Goal: Task Accomplishment & Management: Manage account settings

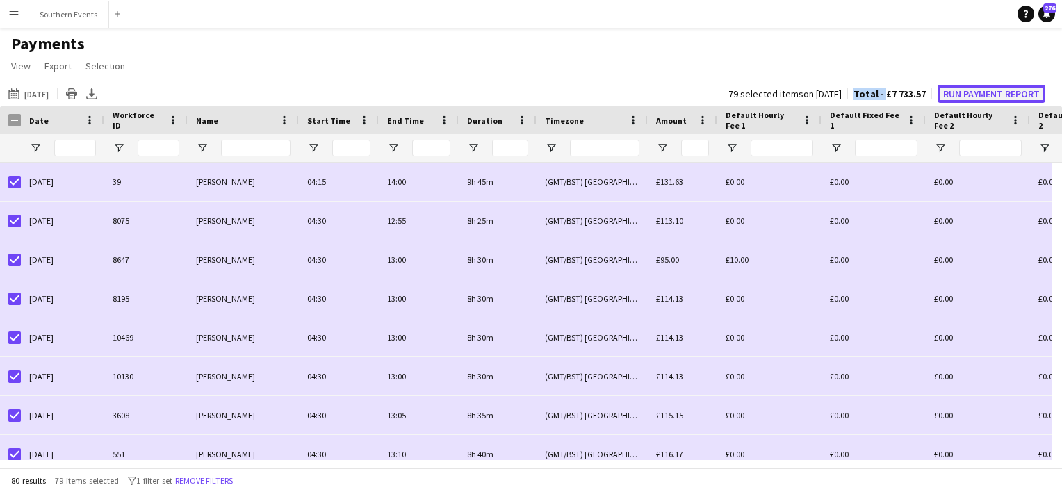
click at [997, 92] on button "Run Payment Report" at bounding box center [992, 94] width 108 height 18
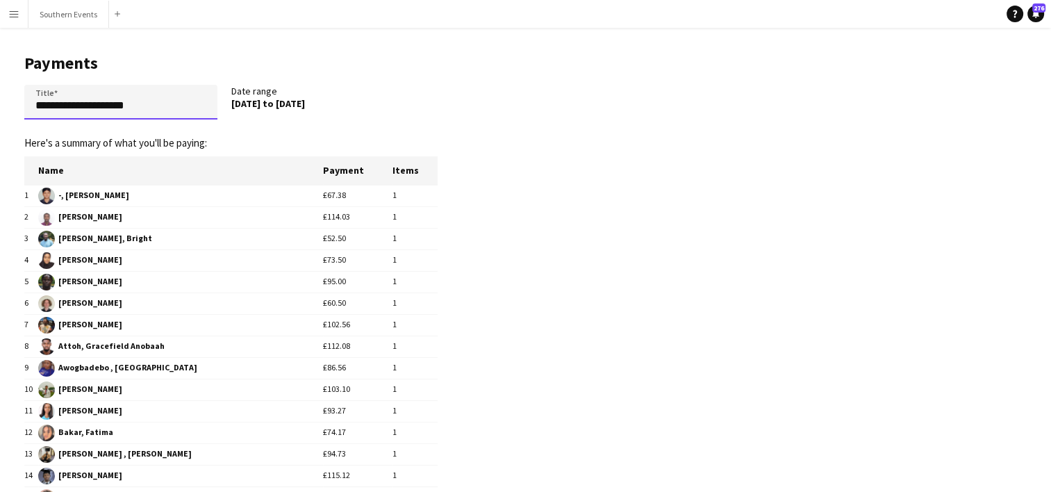
click at [85, 117] on input "**********" at bounding box center [120, 102] width 193 height 35
click at [88, 111] on input "**********" at bounding box center [120, 102] width 193 height 35
type input "**********"
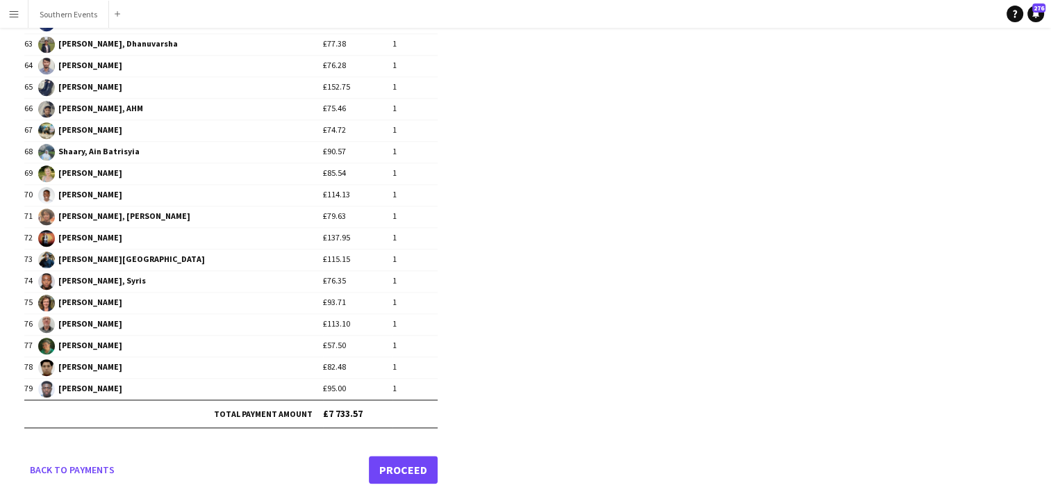
click at [404, 457] on link "Proceed" at bounding box center [403, 470] width 69 height 28
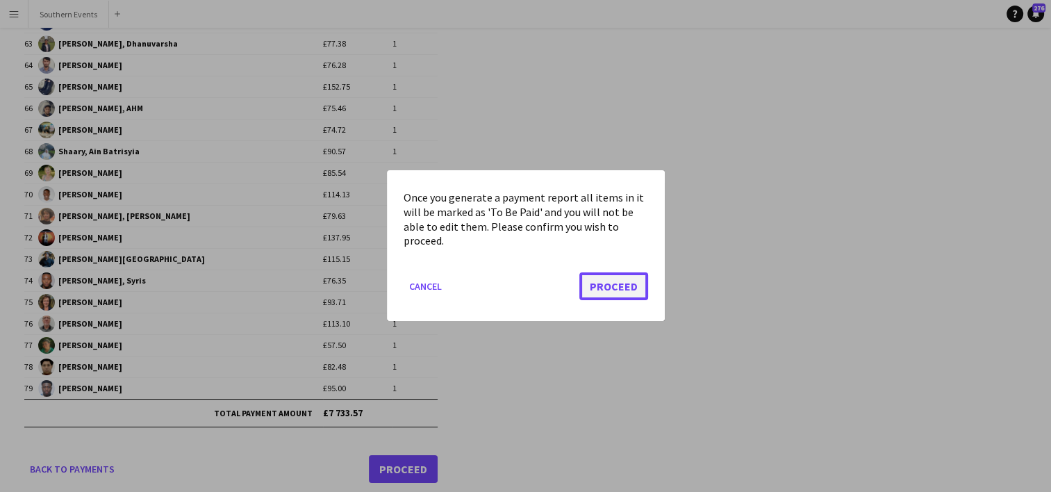
click at [612, 292] on button "Proceed" at bounding box center [614, 287] width 69 height 28
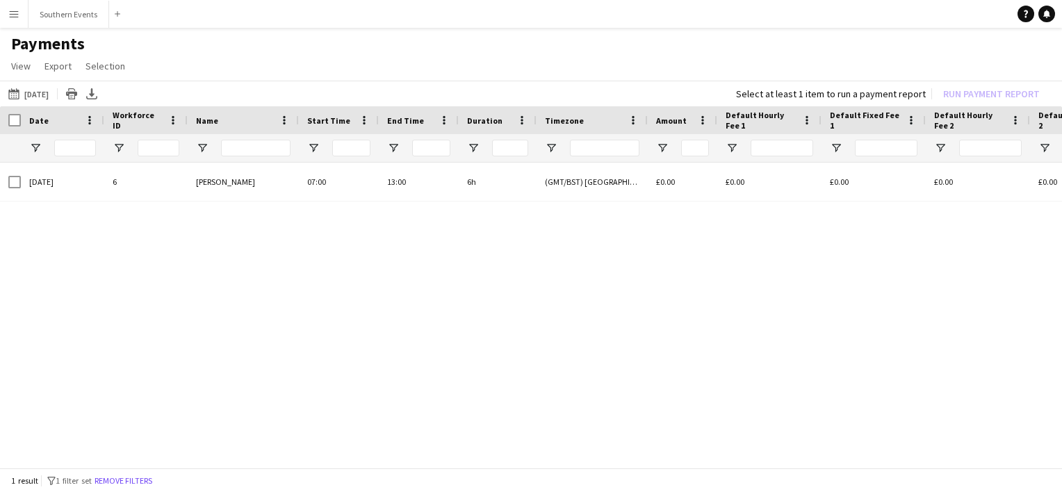
click at [7, 17] on button "Menu" at bounding box center [14, 14] width 28 height 28
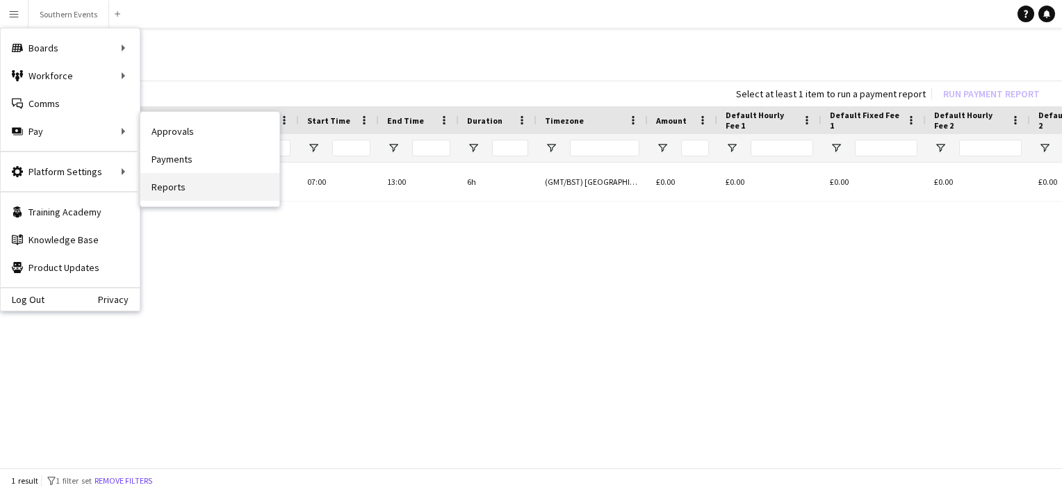
click at [181, 182] on link "Reports" at bounding box center [209, 187] width 139 height 28
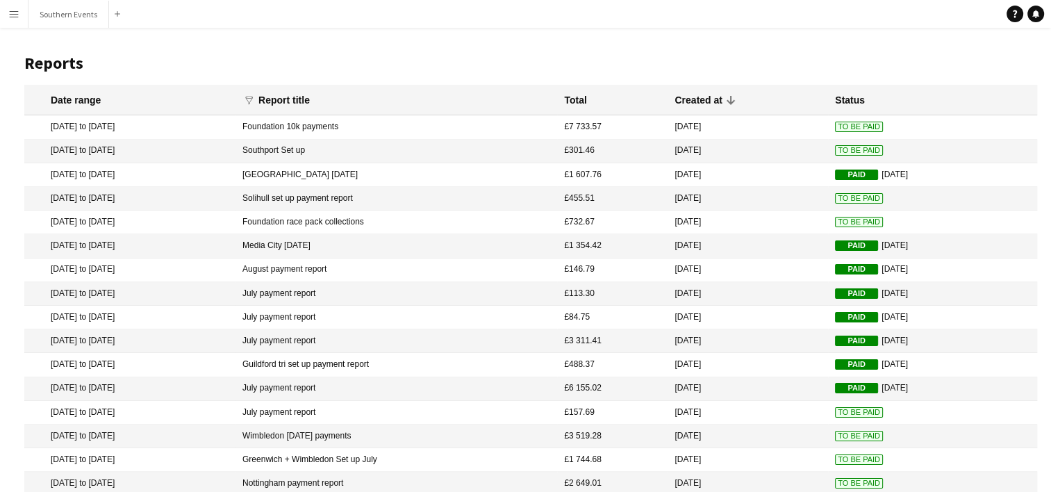
click at [311, 129] on mat-cell "Foundation 10k payments" at bounding box center [397, 127] width 322 height 24
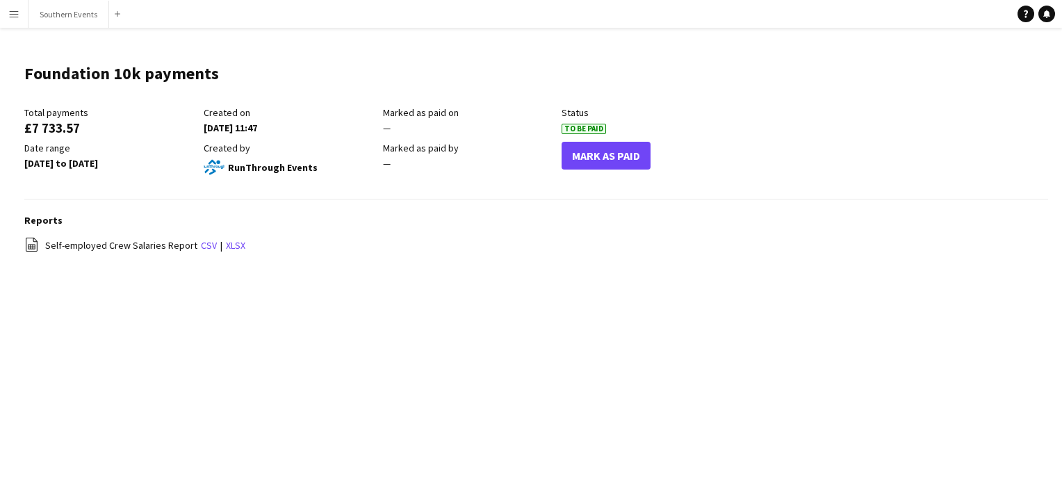
click at [14, 14] on app-icon "Menu" at bounding box center [13, 13] width 11 height 11
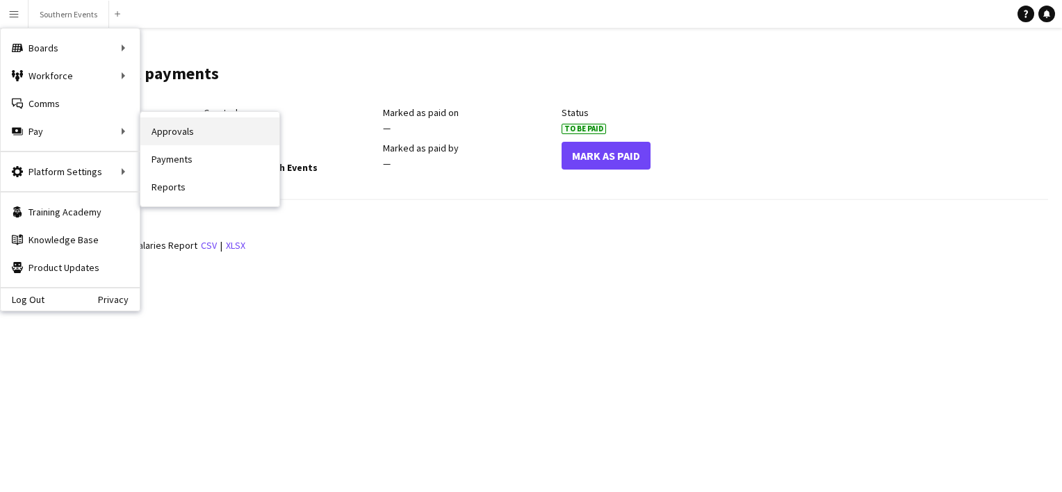
click at [156, 128] on link "Approvals" at bounding box center [209, 131] width 139 height 28
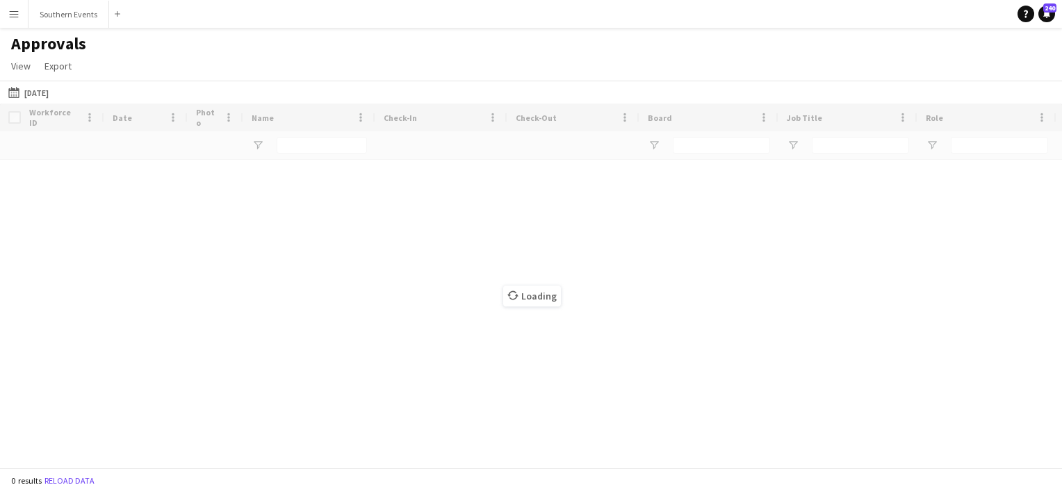
type input "**********"
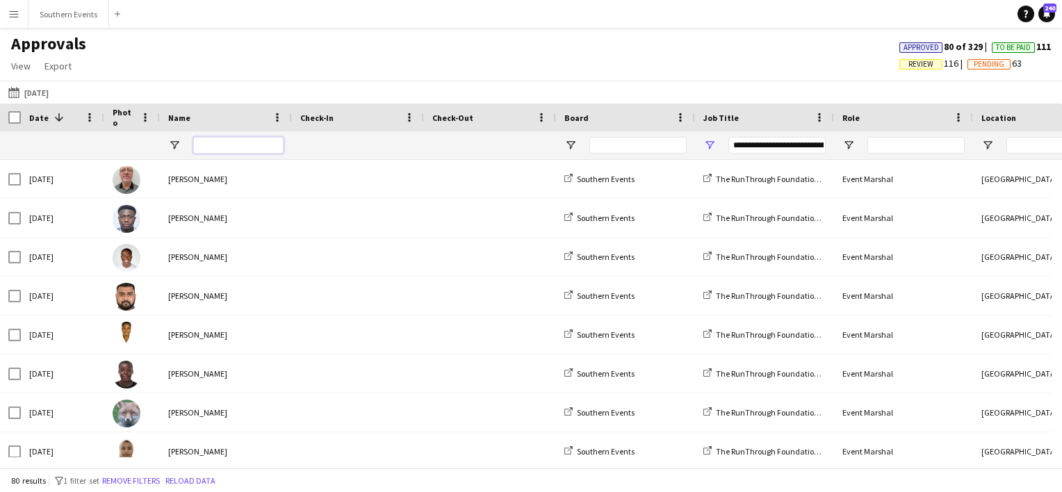
click at [231, 143] on input "Name Filter Input" at bounding box center [238, 145] width 90 height 17
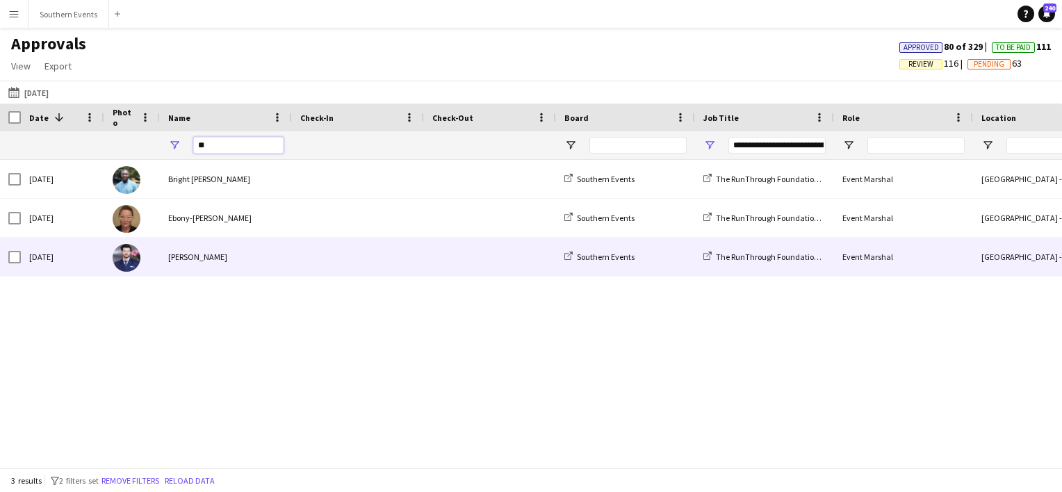
type input "**"
click at [247, 259] on div "[PERSON_NAME]" at bounding box center [226, 257] width 132 height 38
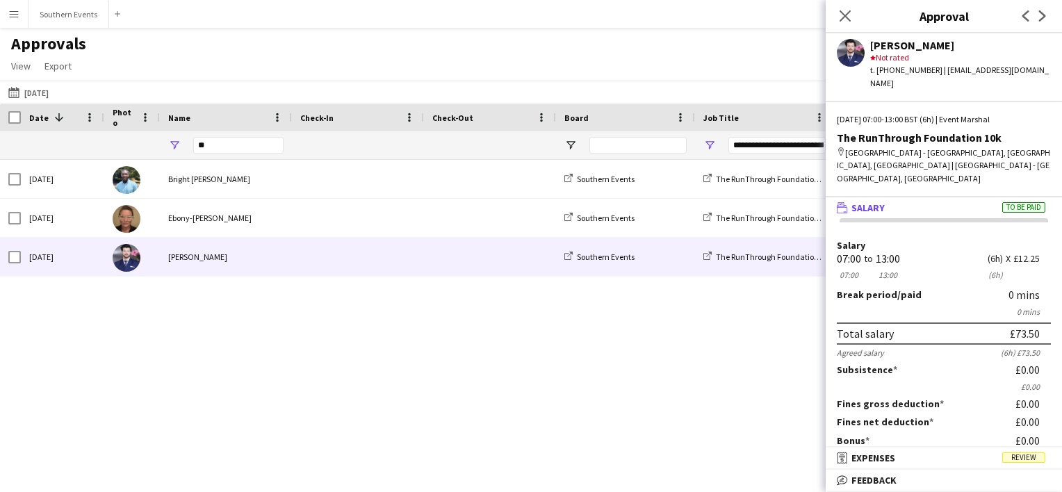
click at [890, 254] on div "13:00" at bounding box center [888, 259] width 24 height 10
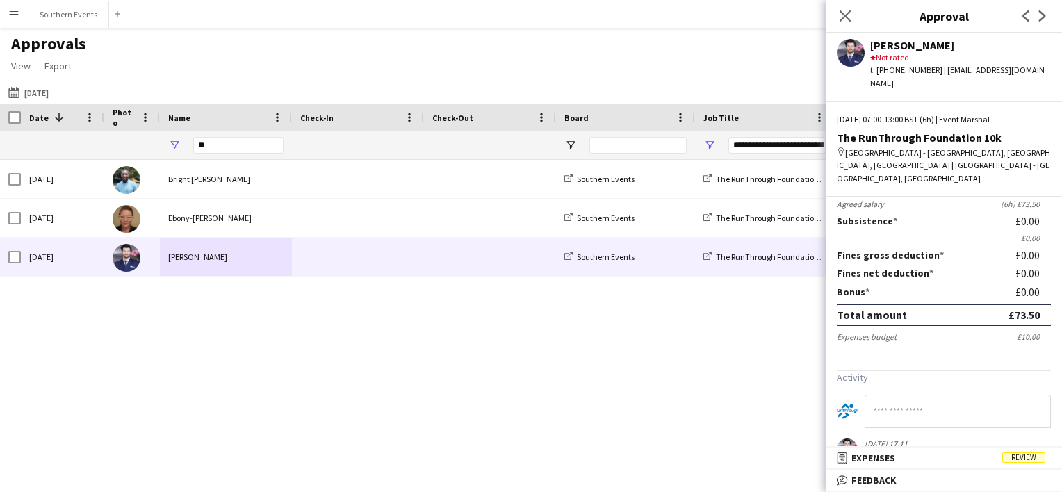
scroll to position [231, 0]
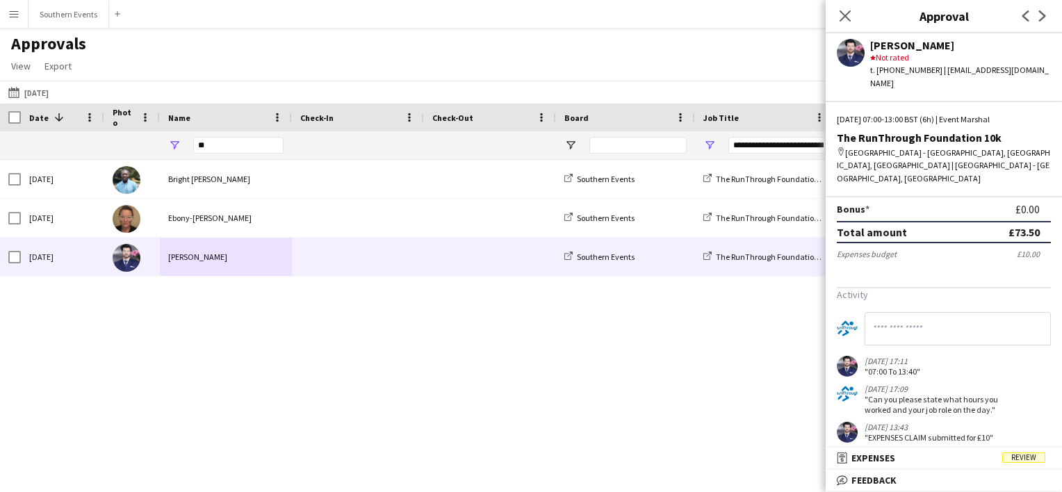
click at [897, 312] on input at bounding box center [958, 328] width 186 height 33
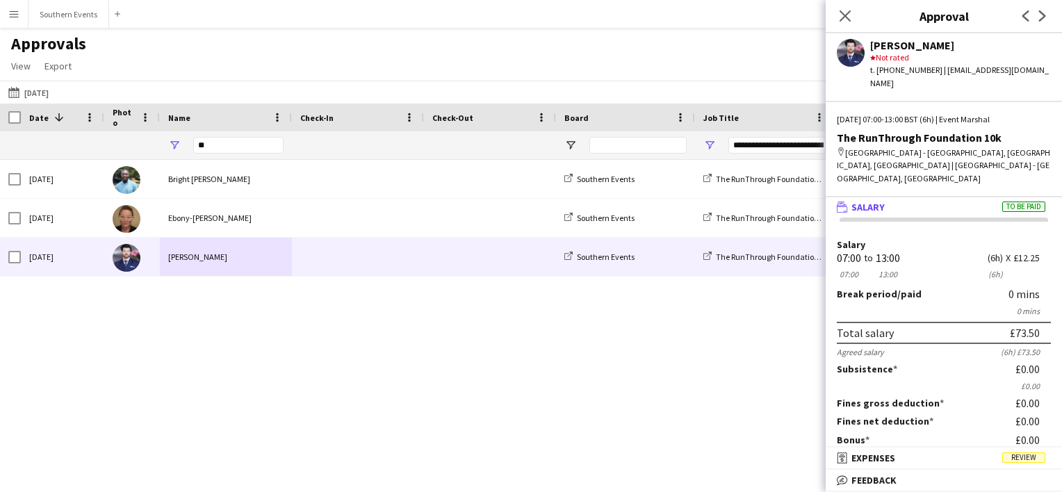
scroll to position [0, 0]
click at [884, 254] on div "13:00" at bounding box center [888, 259] width 24 height 10
drag, startPoint x: 884, startPoint y: 248, endPoint x: 926, endPoint y: 256, distance: 43.2
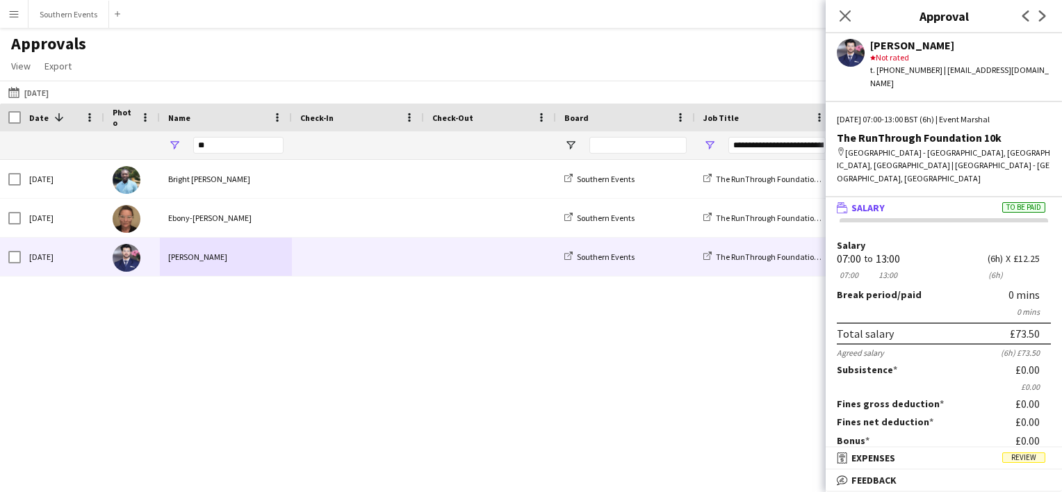
click at [926, 256] on div "Salary 07:00 07:00 to 13:00 13:00 (6h) (6h) X £12.25" at bounding box center [944, 261] width 214 height 42
click at [849, 15] on icon "Close pop-in" at bounding box center [844, 15] width 13 height 13
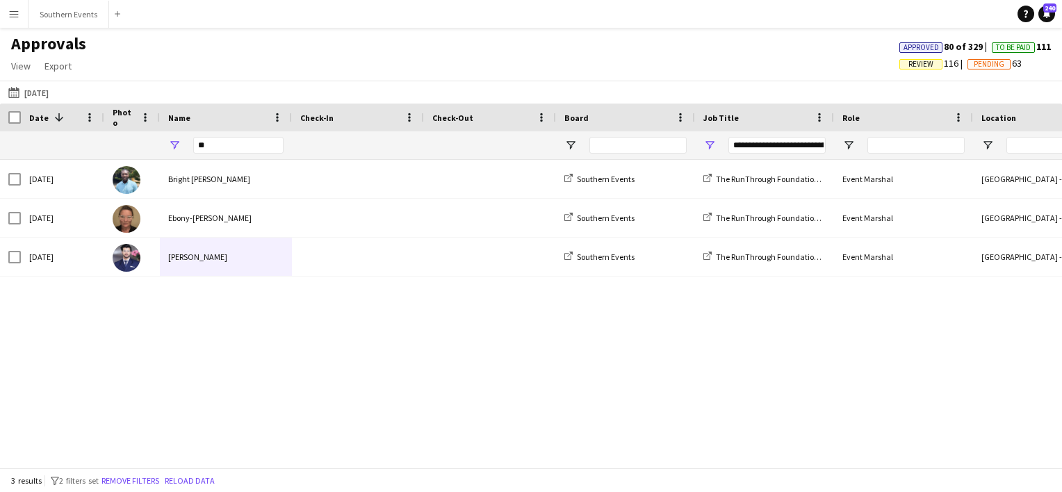
click at [8, 11] on button "Menu" at bounding box center [14, 14] width 28 height 28
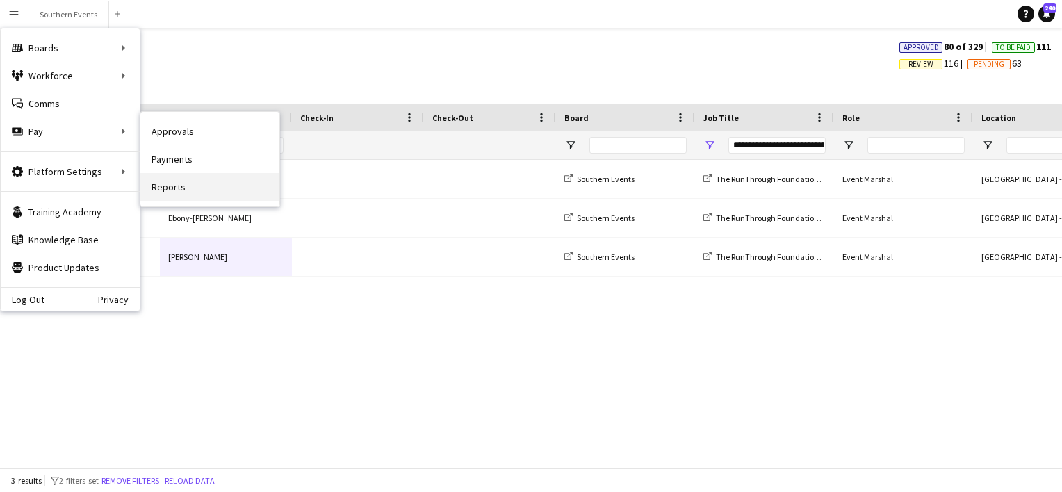
click at [182, 185] on link "Reports" at bounding box center [209, 187] width 139 height 28
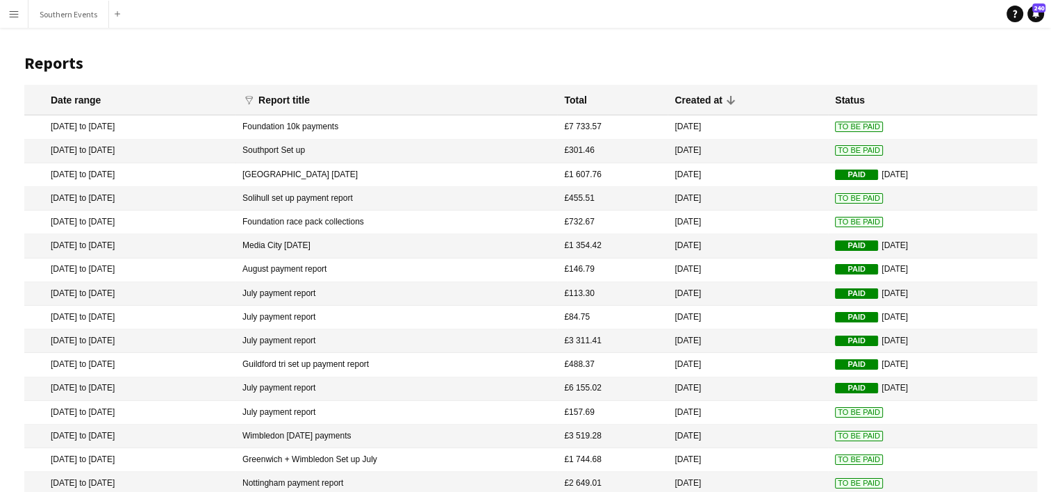
click at [840, 221] on span "To Be Paid" at bounding box center [859, 222] width 48 height 10
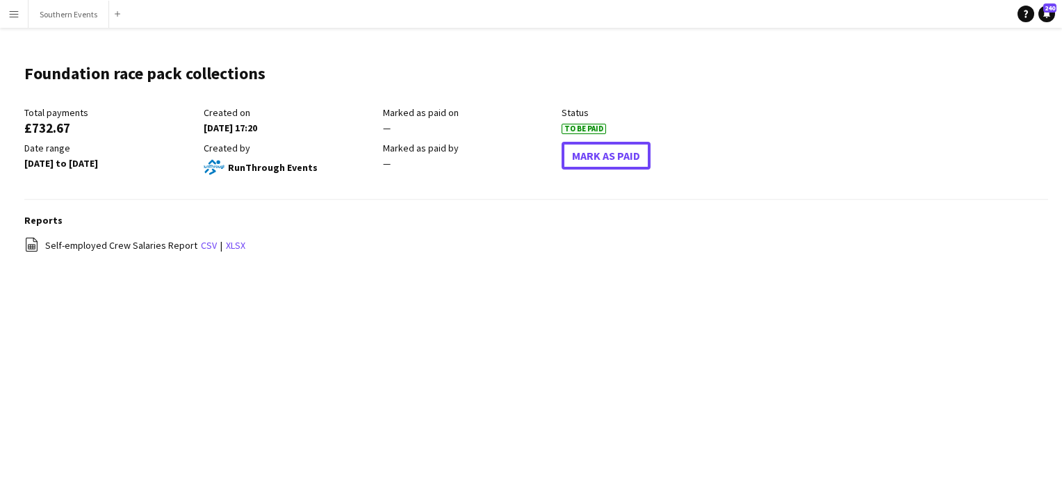
drag, startPoint x: 580, startPoint y: 163, endPoint x: 554, endPoint y: 164, distance: 25.8
click at [580, 163] on button "Mark As Paid" at bounding box center [606, 156] width 89 height 28
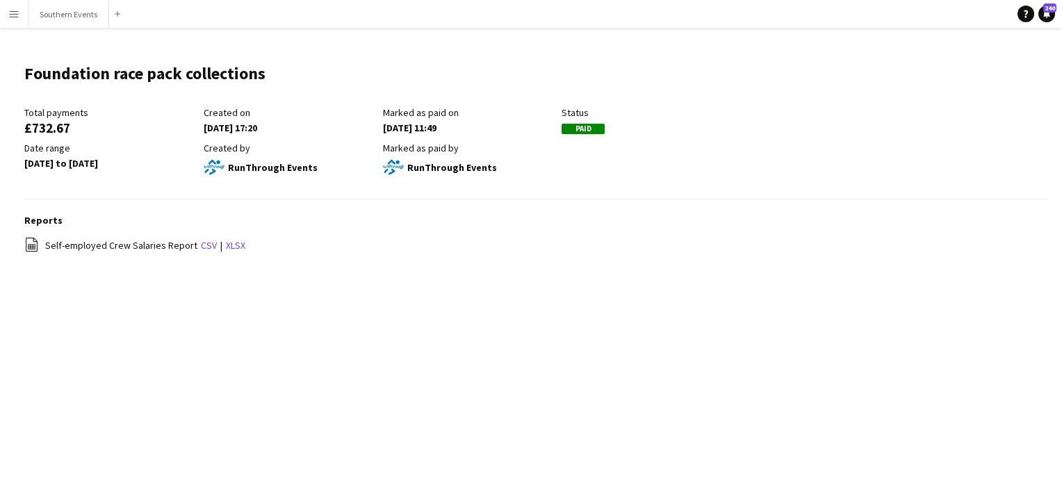
click at [4, 16] on button "Menu" at bounding box center [14, 14] width 28 height 28
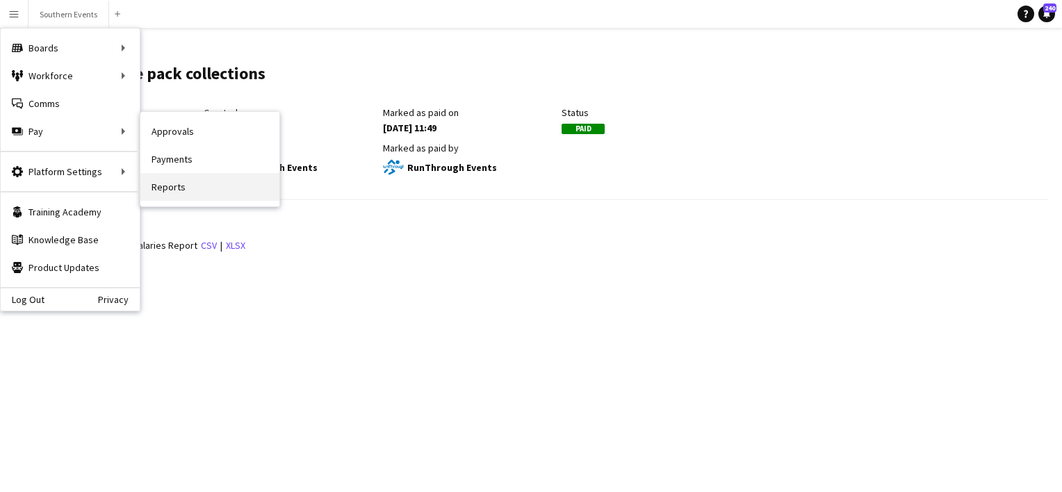
click at [169, 190] on link "Reports" at bounding box center [209, 187] width 139 height 28
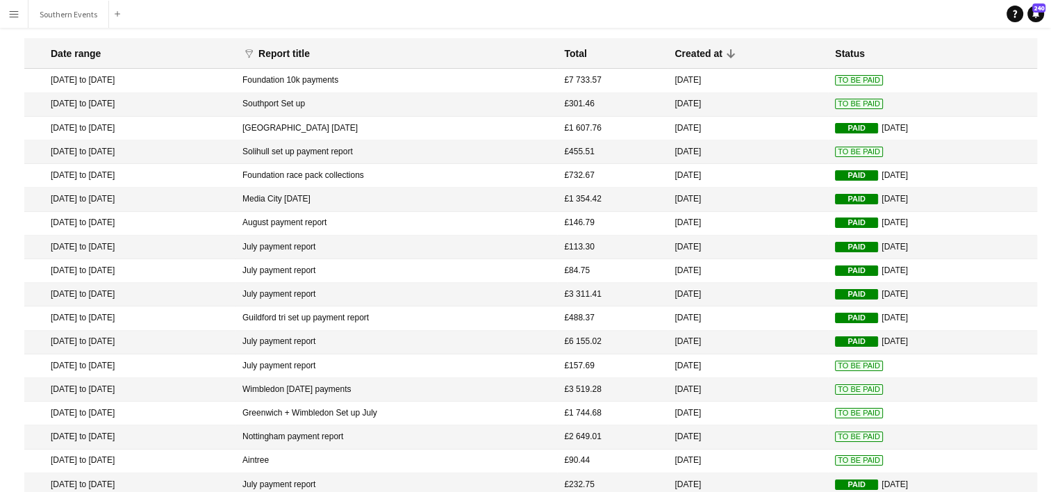
scroll to position [69, 0]
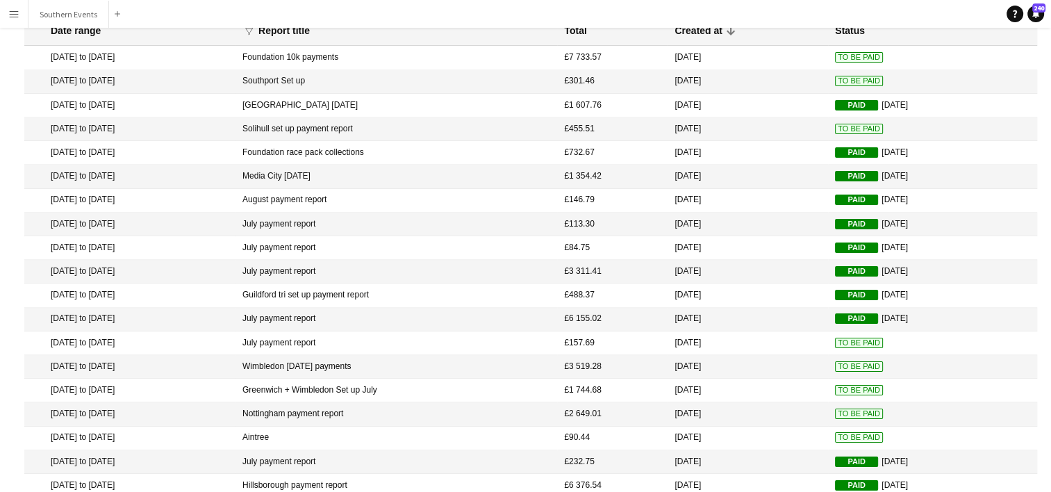
click at [837, 368] on span "To Be Paid" at bounding box center [859, 366] width 48 height 10
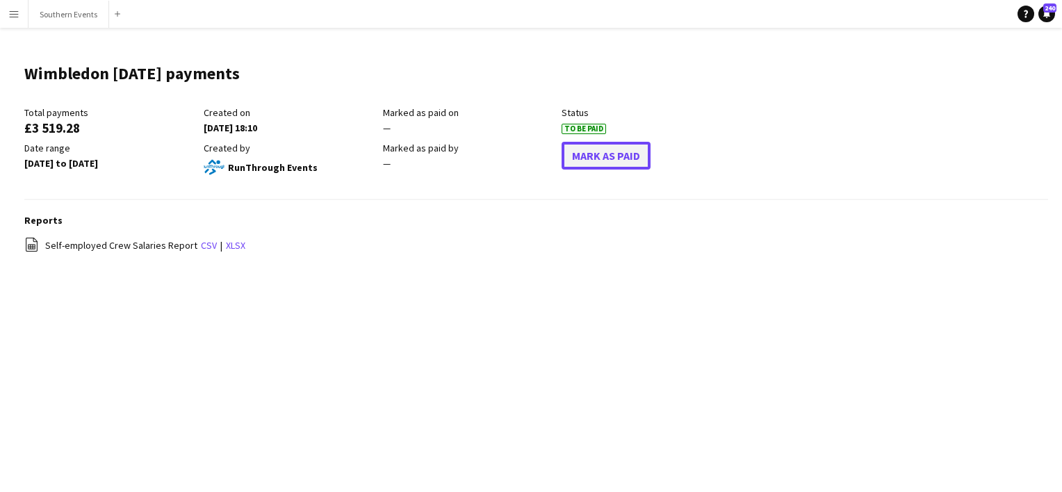
click at [603, 153] on button "Mark As Paid" at bounding box center [606, 156] width 89 height 28
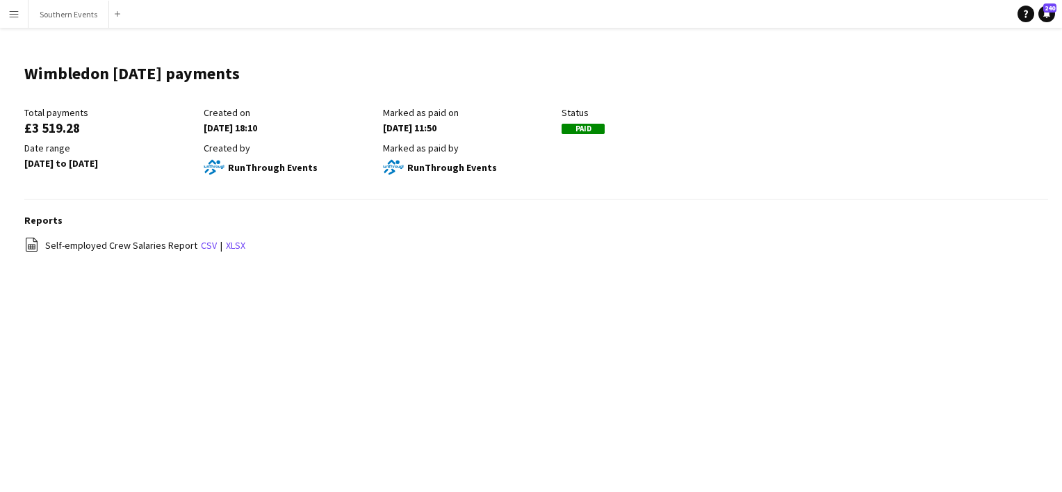
click at [1, 12] on button "Menu" at bounding box center [14, 14] width 28 height 28
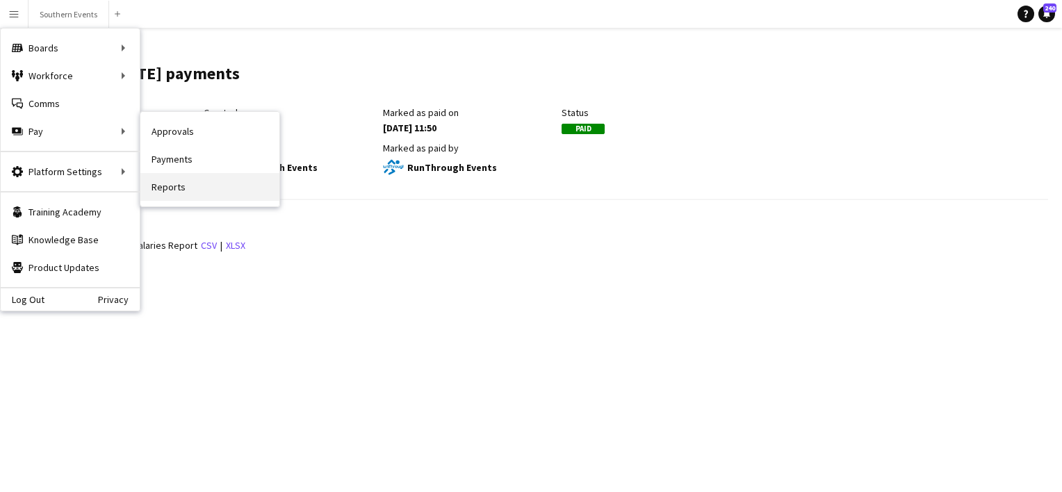
click at [181, 185] on link "Reports" at bounding box center [209, 187] width 139 height 28
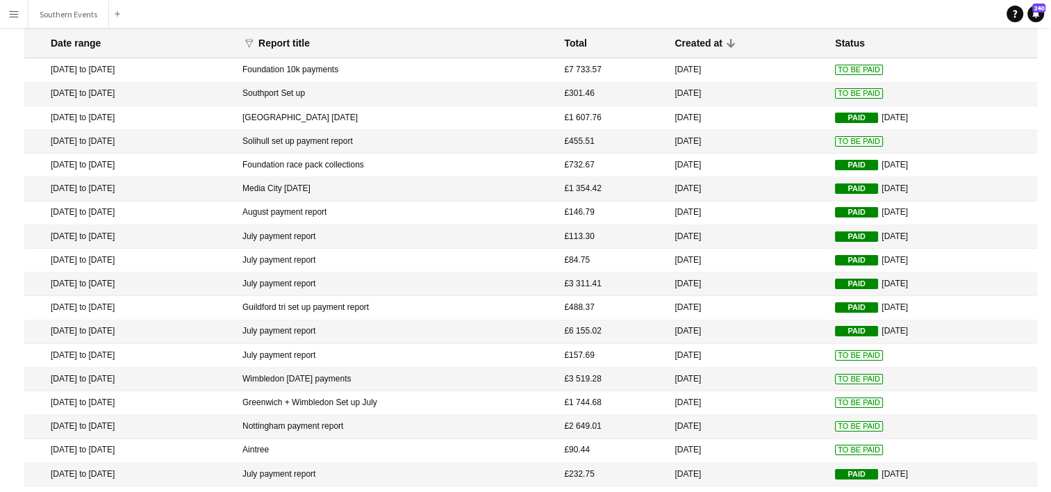
scroll to position [149, 0]
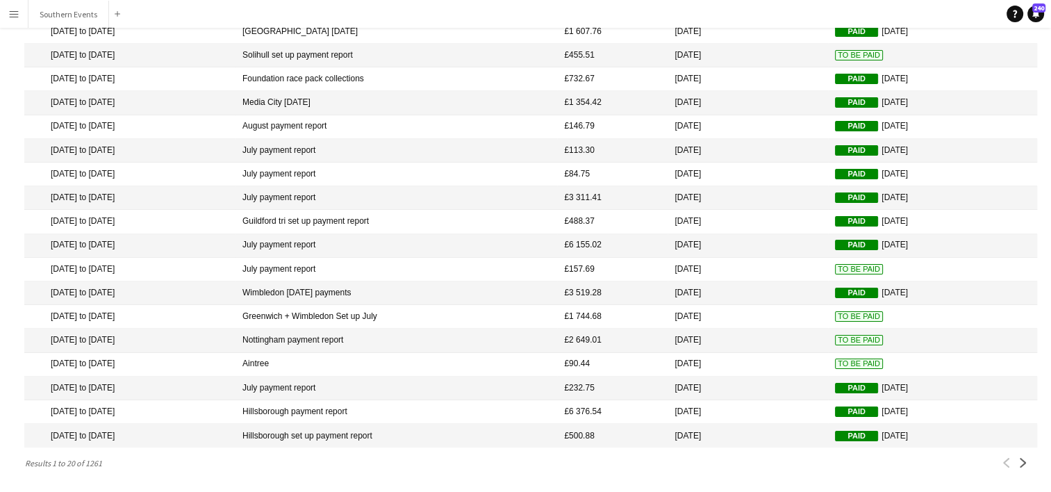
click at [839, 317] on span "To Be Paid" at bounding box center [859, 316] width 48 height 10
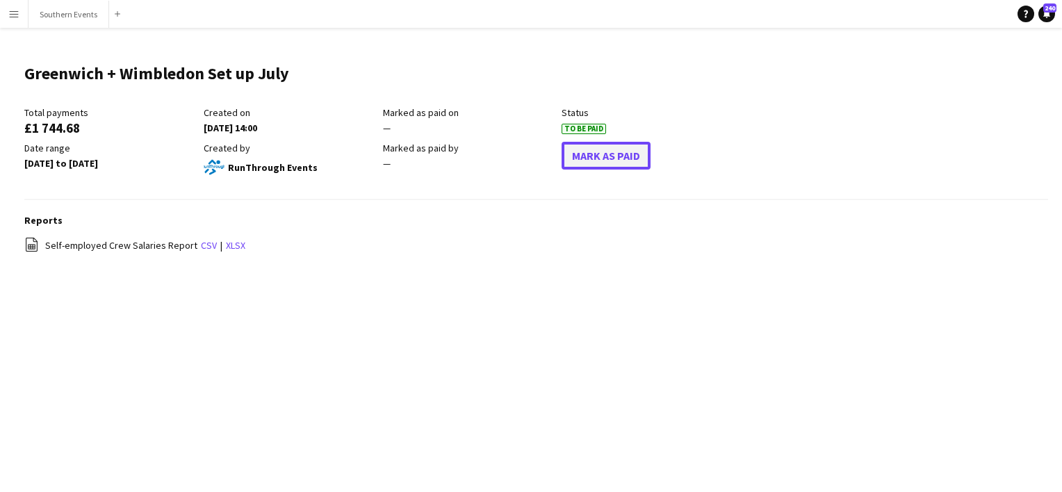
click at [628, 162] on button "Mark As Paid" at bounding box center [606, 156] width 89 height 28
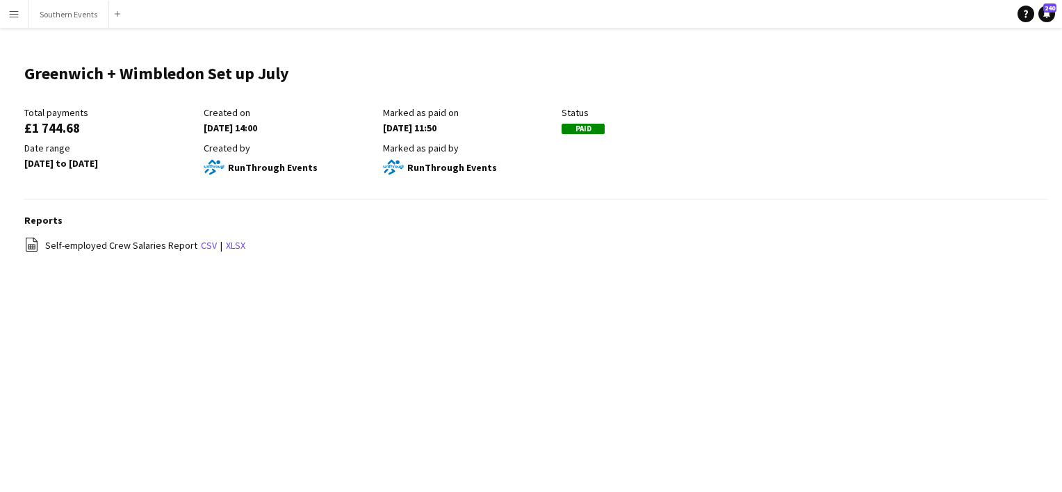
click at [7, 14] on button "Menu" at bounding box center [14, 14] width 28 height 28
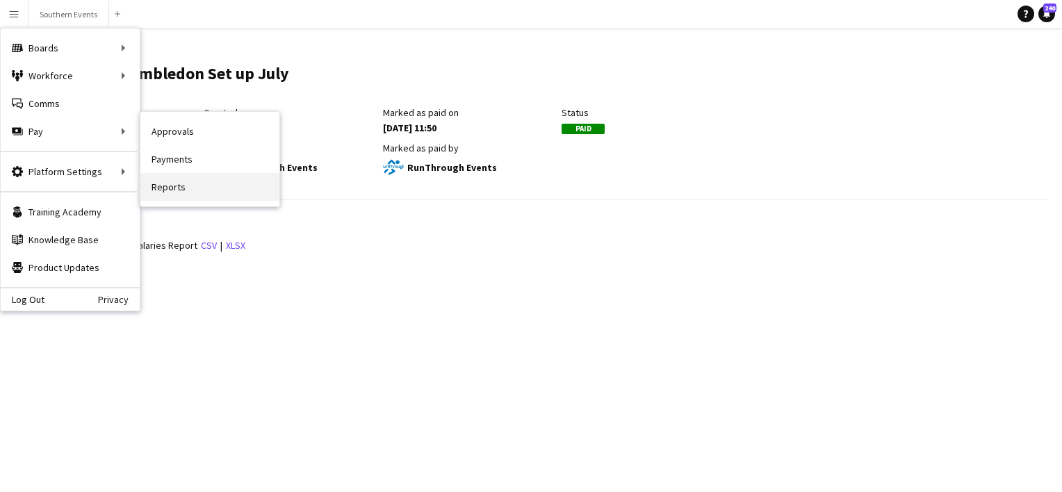
click at [178, 177] on link "Reports" at bounding box center [209, 187] width 139 height 28
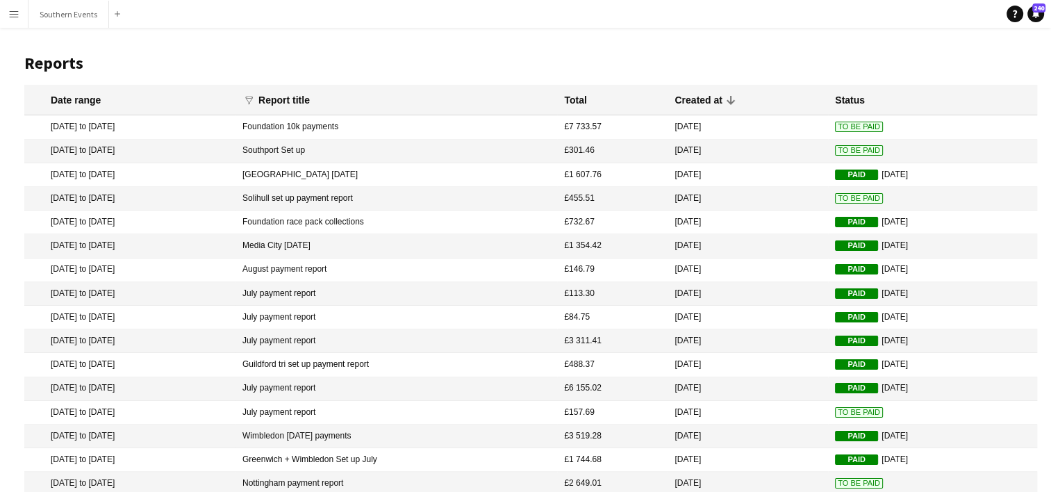
click at [364, 128] on mat-cell "Foundation 10k payments" at bounding box center [397, 127] width 322 height 24
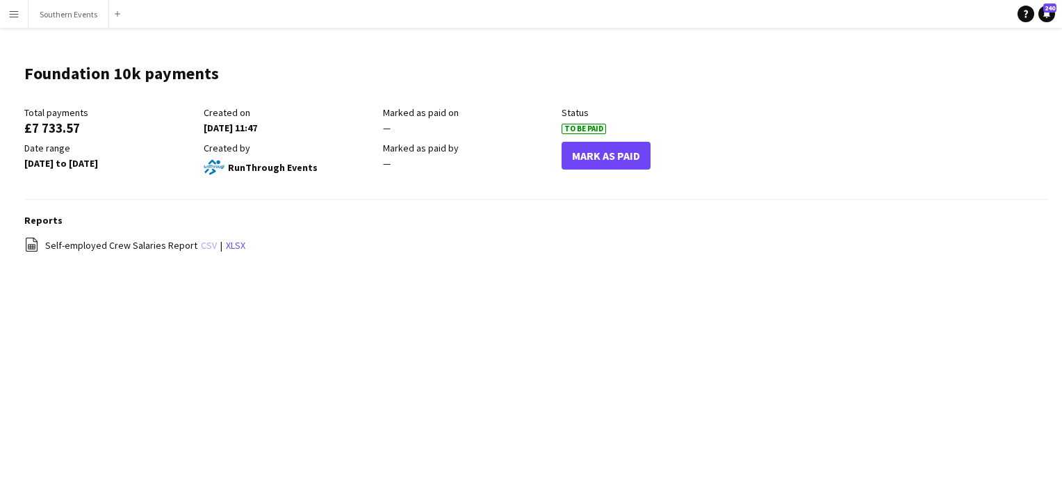
click at [201, 247] on link "csv" at bounding box center [209, 245] width 16 height 13
click at [83, 18] on button "Southern Events Close" at bounding box center [68, 14] width 81 height 27
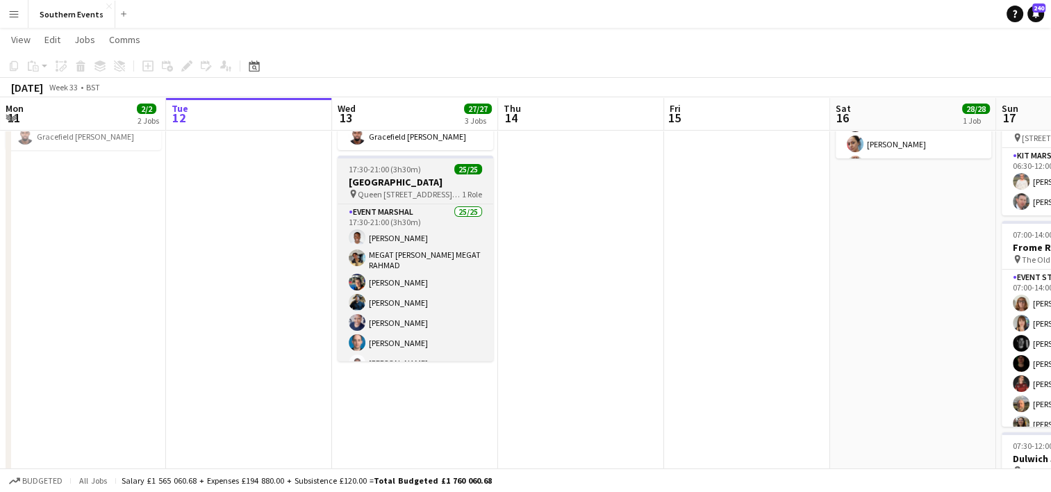
click at [418, 176] on h3 "Olympic CTS South Park" at bounding box center [416, 182] width 156 height 13
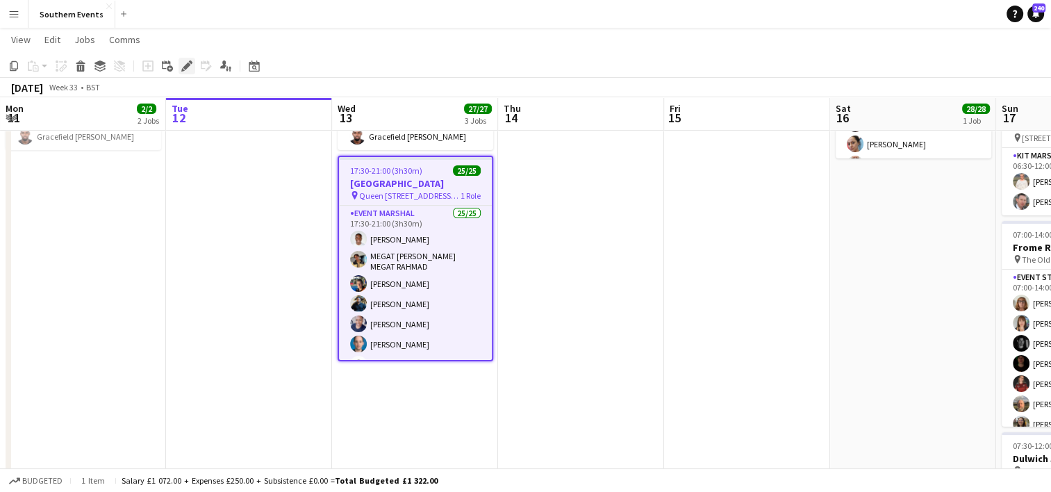
click at [183, 65] on icon "Edit" at bounding box center [186, 65] width 11 height 11
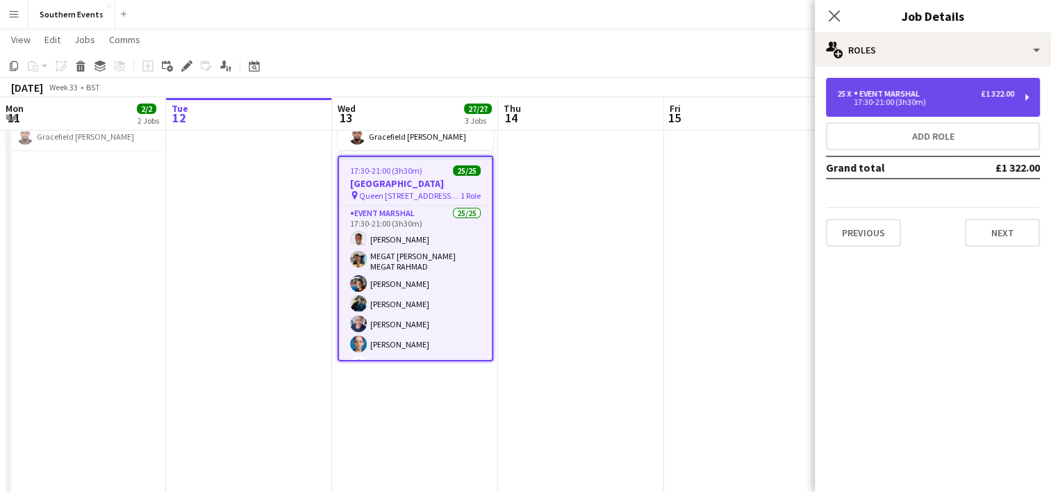
click at [935, 109] on div "25 x Event Marshal £1 322.00 17:30-21:00 (3h30m)" at bounding box center [933, 97] width 214 height 39
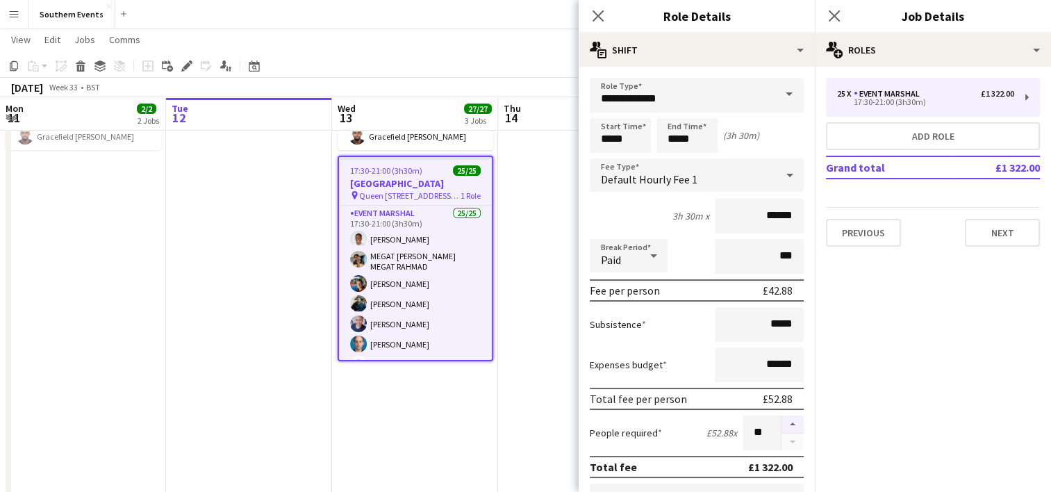
click at [782, 420] on button "button" at bounding box center [793, 425] width 22 height 18
type input "**"
click at [459, 425] on app-date-cell "09:00-13:30 (4h30m) 1/1 Warehouse pin Hersham 1 Role Warehouse 1/1 09:00-13:30 …" at bounding box center [415, 307] width 166 height 721
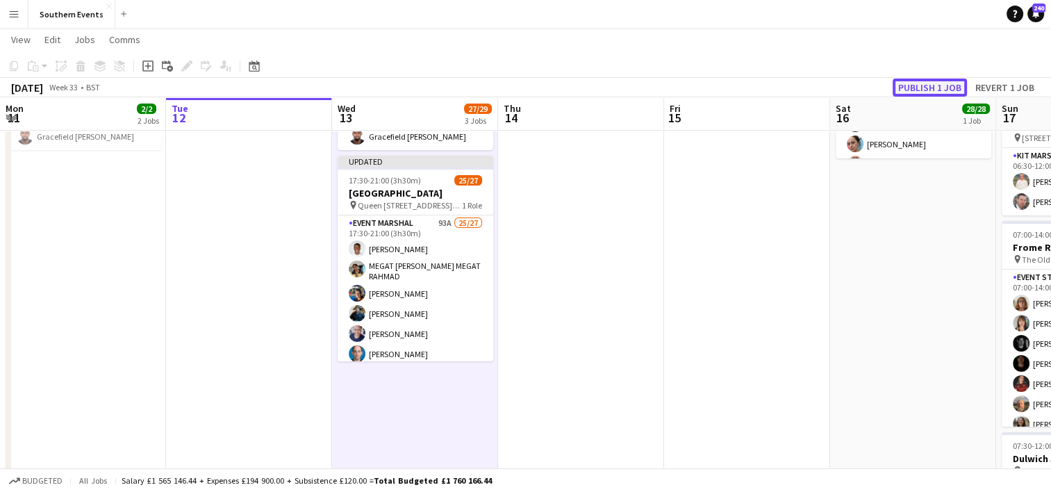
click at [919, 94] on button "Publish 1 job" at bounding box center [930, 88] width 74 height 18
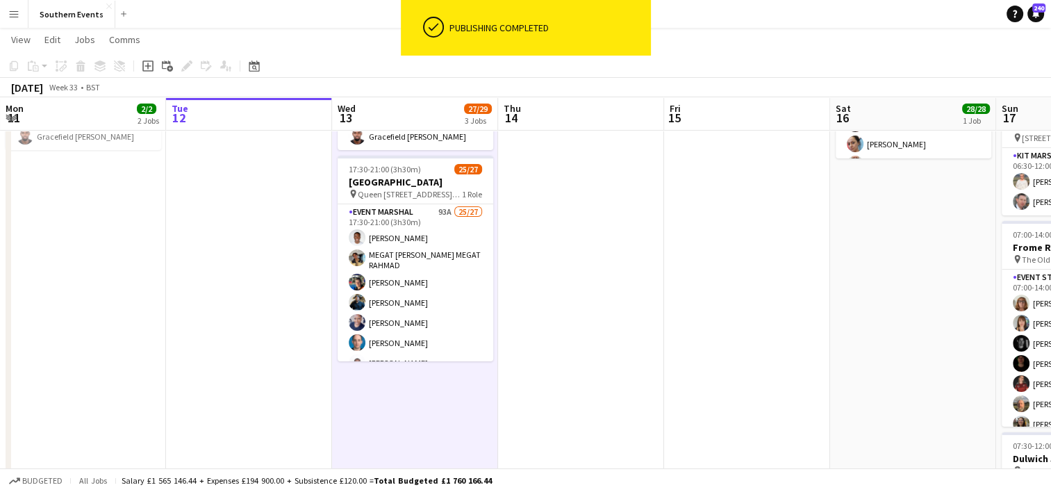
click at [450, 270] on app-card-role "Event Marshal 93A 25/27 17:30-21:00 (3h30m) Ekow Tachie-Mensah MEGAT AMMAR SULE…" at bounding box center [416, 494] width 156 height 580
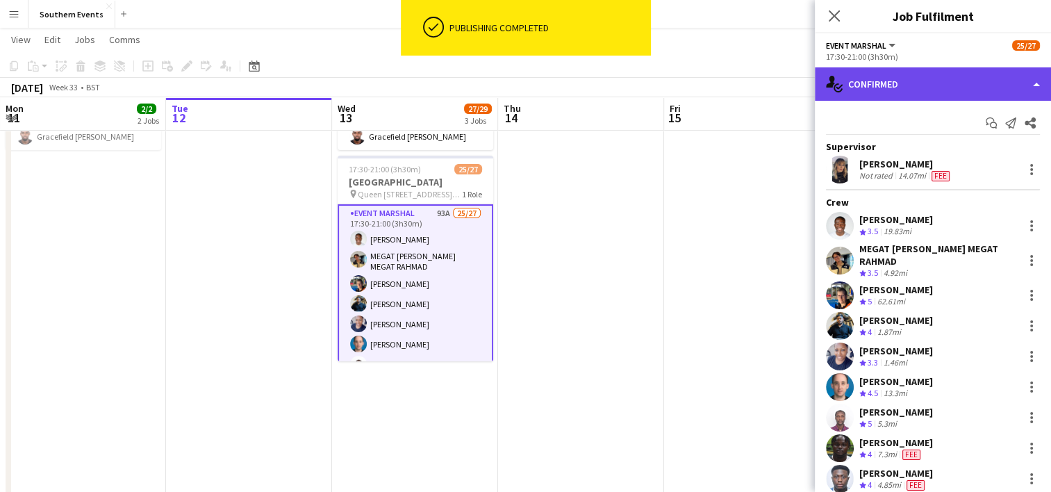
click at [920, 76] on div "single-neutral-actions-check-2 Confirmed" at bounding box center [933, 83] width 236 height 33
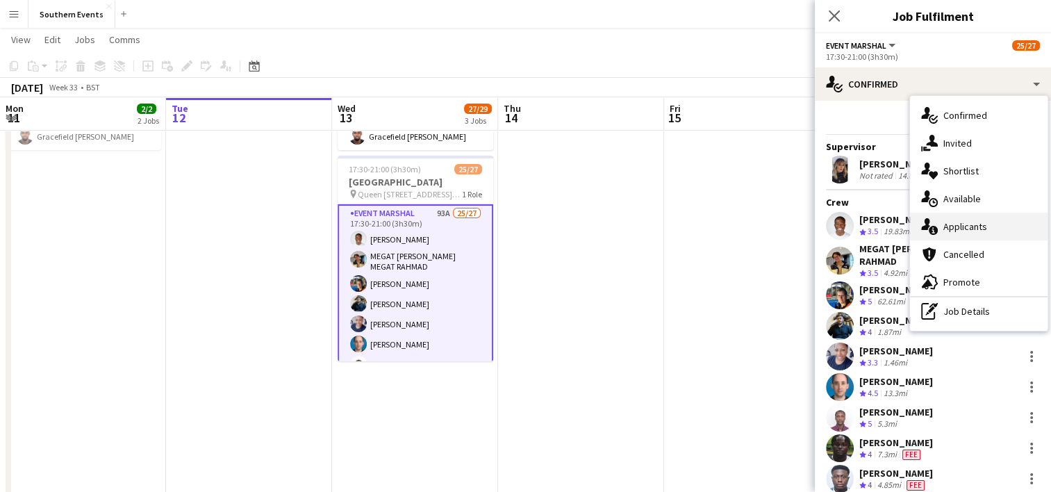
click at [973, 232] on div "single-neutral-actions-information Applicants" at bounding box center [979, 227] width 138 height 28
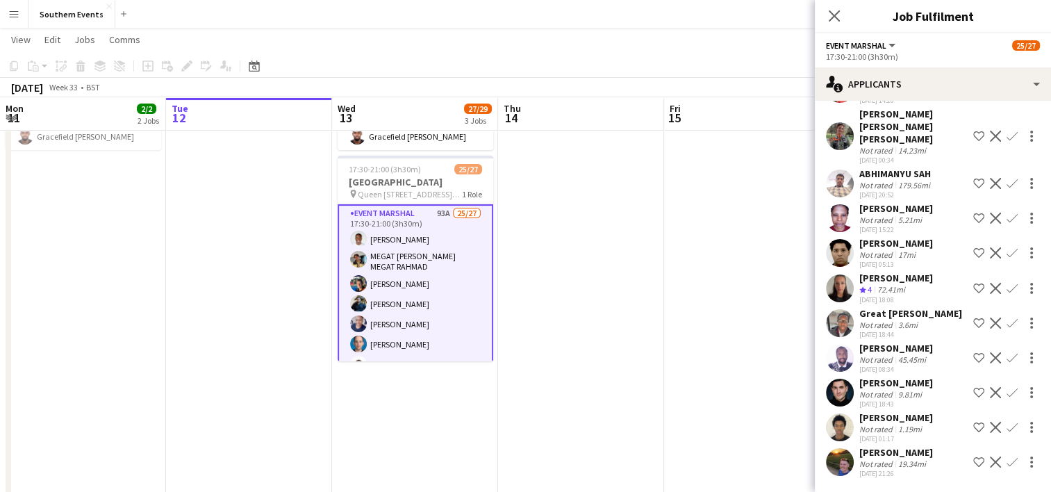
scroll to position [3216, 0]
click at [1007, 457] on app-icon "Confirm" at bounding box center [1012, 462] width 11 height 11
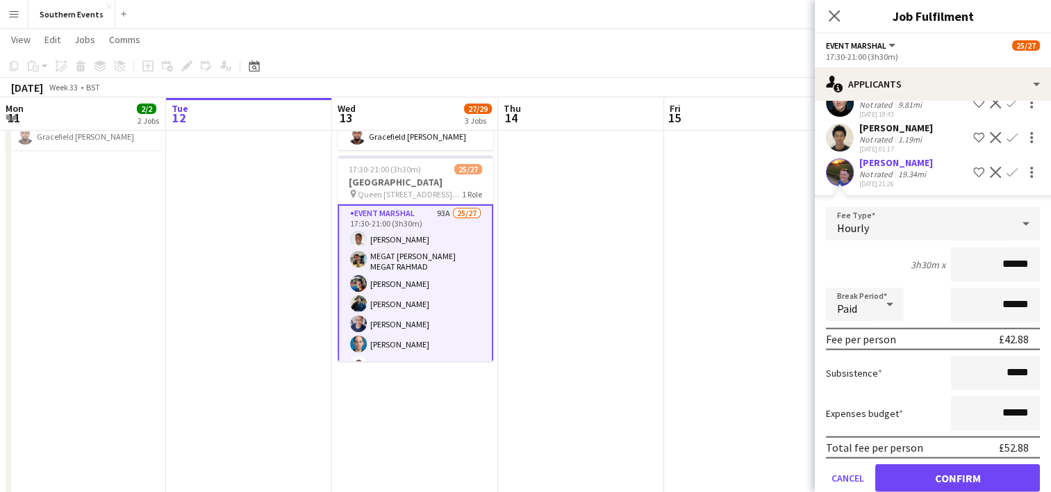
scroll to position [3425, 0]
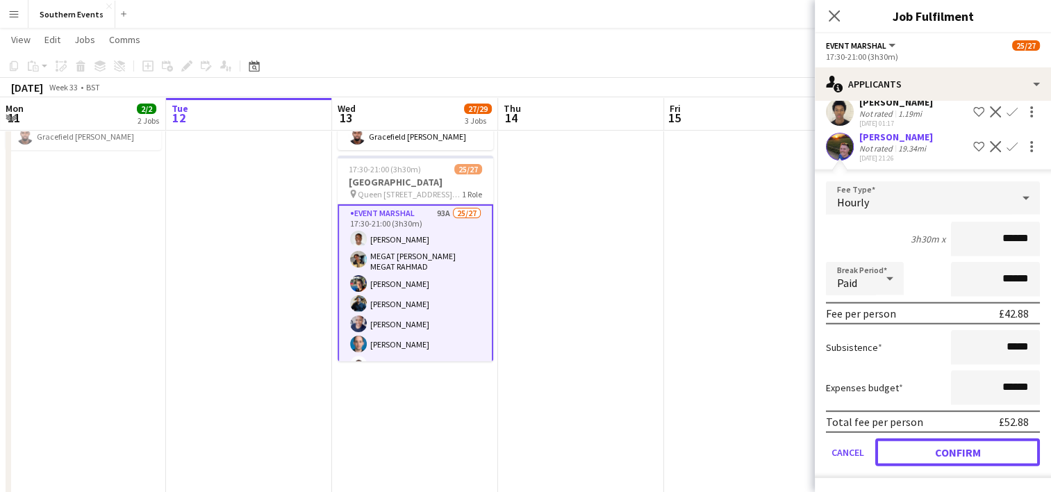
click at [919, 451] on button "Confirm" at bounding box center [958, 453] width 165 height 28
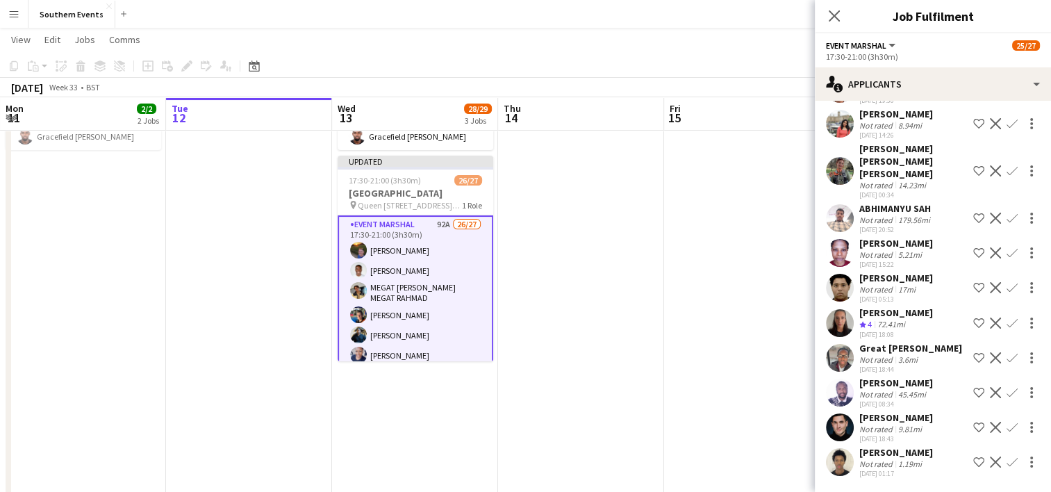
scroll to position [3082, 0]
click at [751, 352] on app-date-cell at bounding box center [747, 307] width 166 height 721
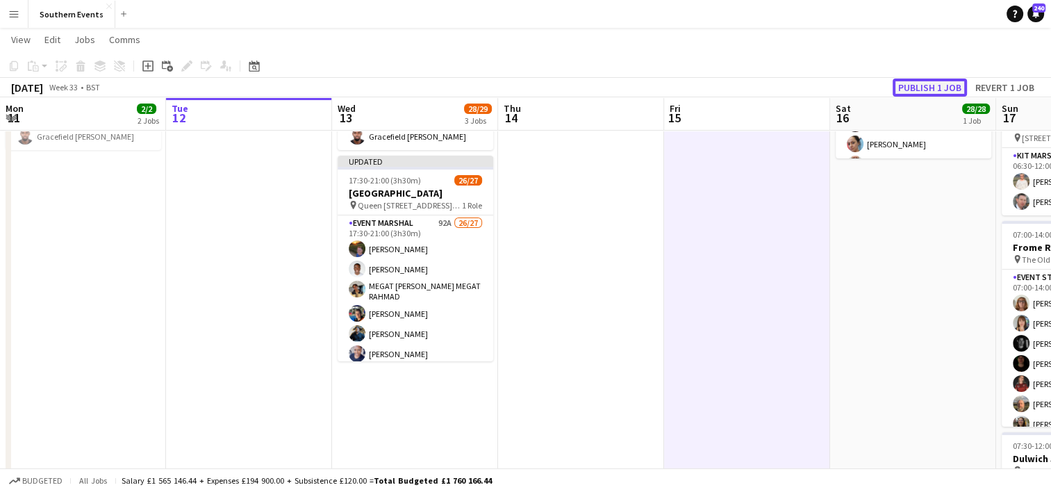
click at [937, 84] on button "Publish 1 job" at bounding box center [930, 88] width 74 height 18
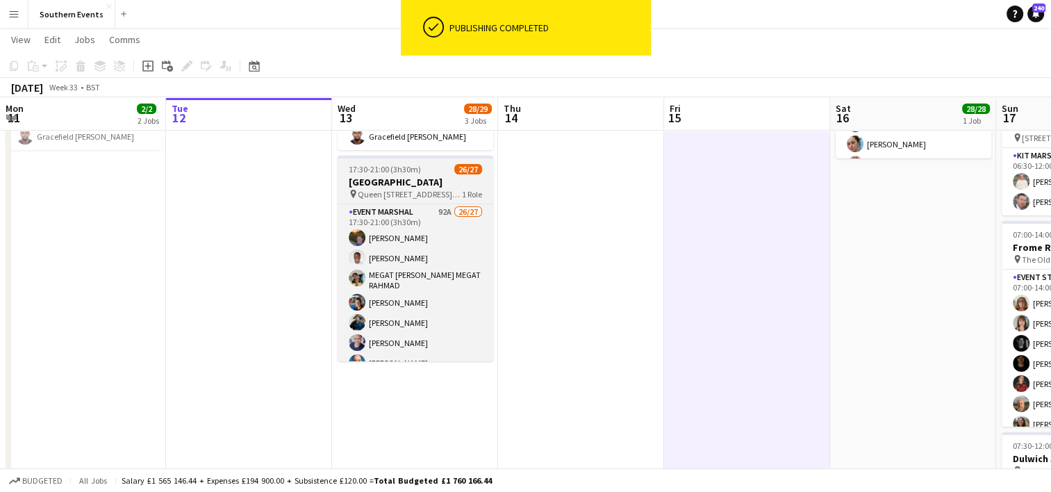
click at [423, 176] on h3 "Olympic CTS South Park" at bounding box center [416, 182] width 156 height 13
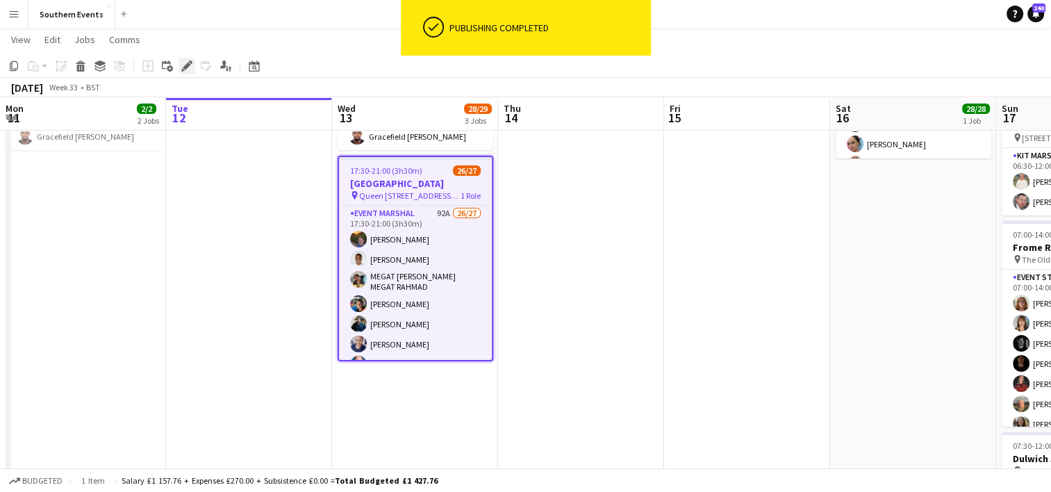
click at [189, 64] on icon at bounding box center [187, 67] width 8 height 8
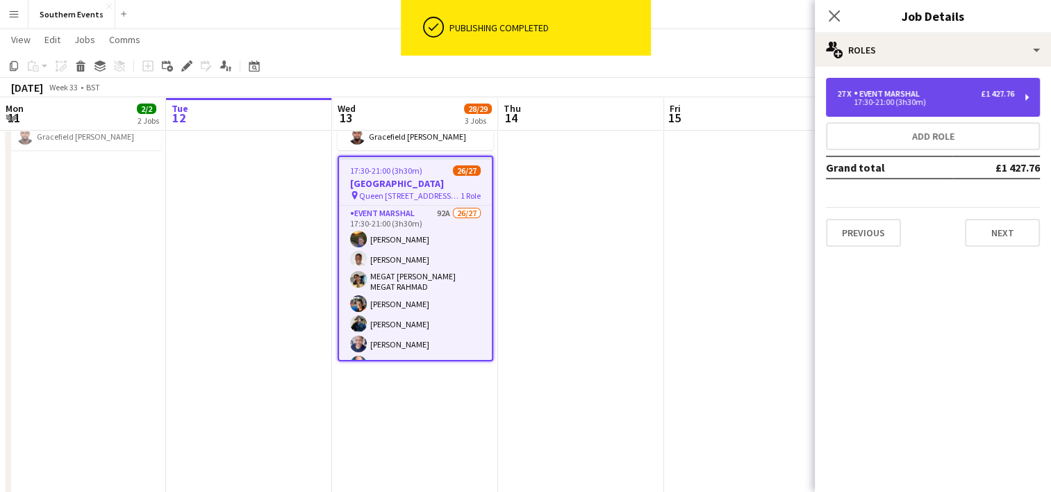
click at [945, 109] on div "27 x Event Marshal £1 427.76 17:30-21:00 (3h30m)" at bounding box center [933, 97] width 214 height 39
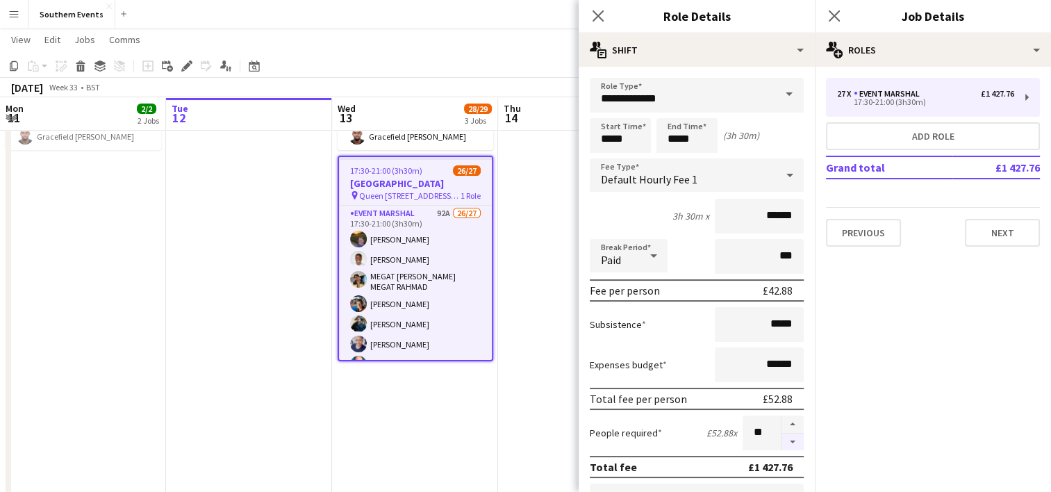
click at [784, 434] on button "button" at bounding box center [793, 442] width 22 height 17
type input "**"
click at [433, 417] on app-date-cell "09:00-13:30 (4h30m) 1/1 Warehouse pin Hersham 1 Role Warehouse 1/1 09:00-13:30 …" at bounding box center [415, 307] width 166 height 721
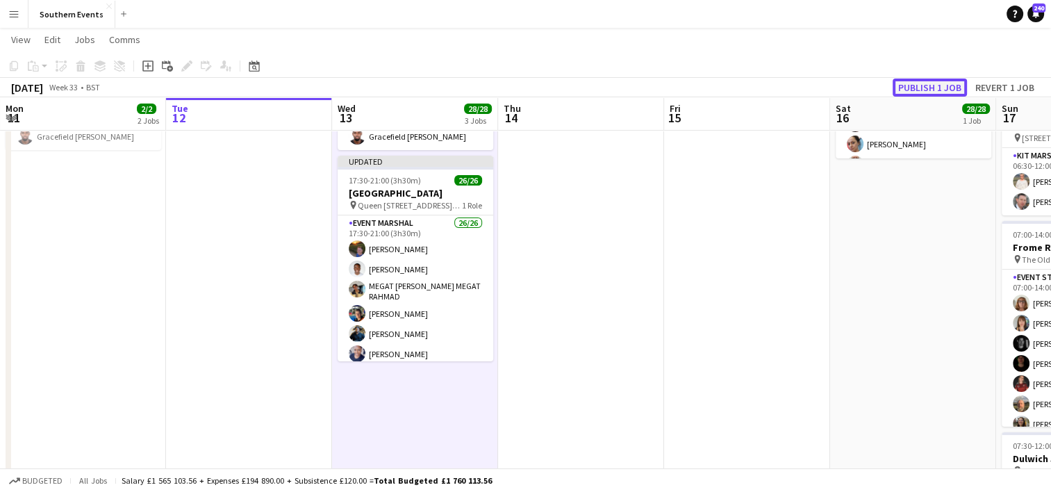
click at [952, 88] on button "Publish 1 job" at bounding box center [930, 88] width 74 height 18
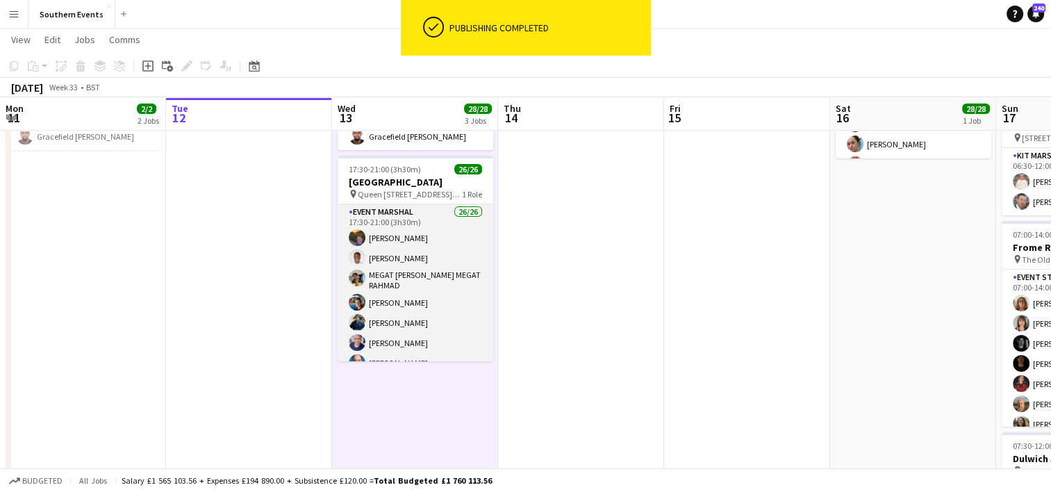
click at [430, 272] on app-card-role "Event Marshal 26/26 17:30-21:00 (3h30m) Chris Guy Ekow Tachie-Mensah MEGAT AMMA…" at bounding box center [416, 483] width 156 height 559
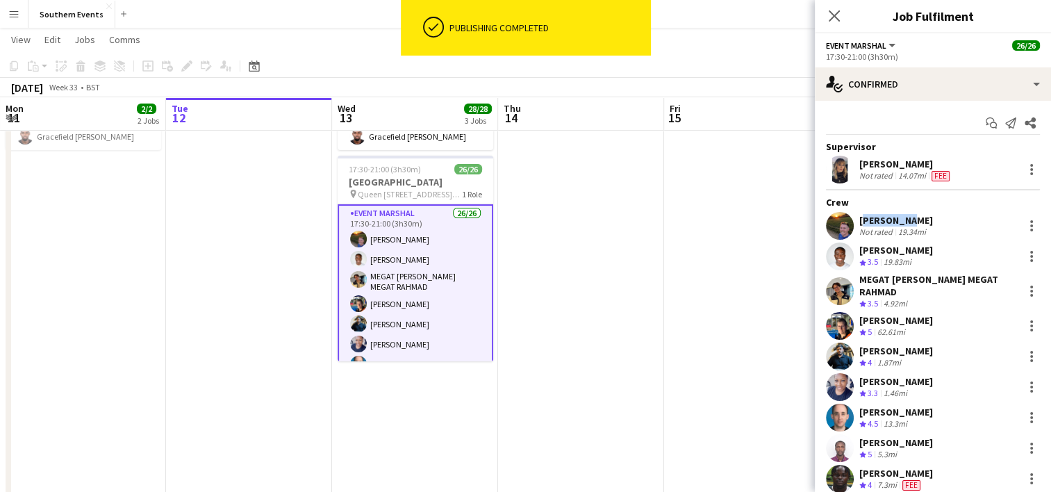
drag, startPoint x: 858, startPoint y: 222, endPoint x: 903, endPoint y: 220, distance: 46.0
click at [903, 220] on div "Chris Guy Not rated 19.34mi" at bounding box center [933, 226] width 236 height 28
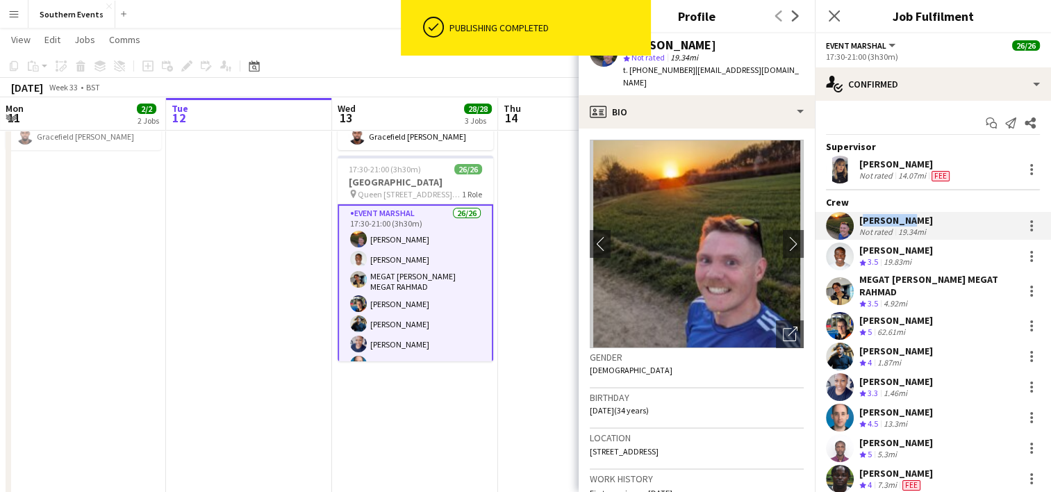
copy div "[PERSON_NAME]"
